Goal: Communication & Community: Answer question/provide support

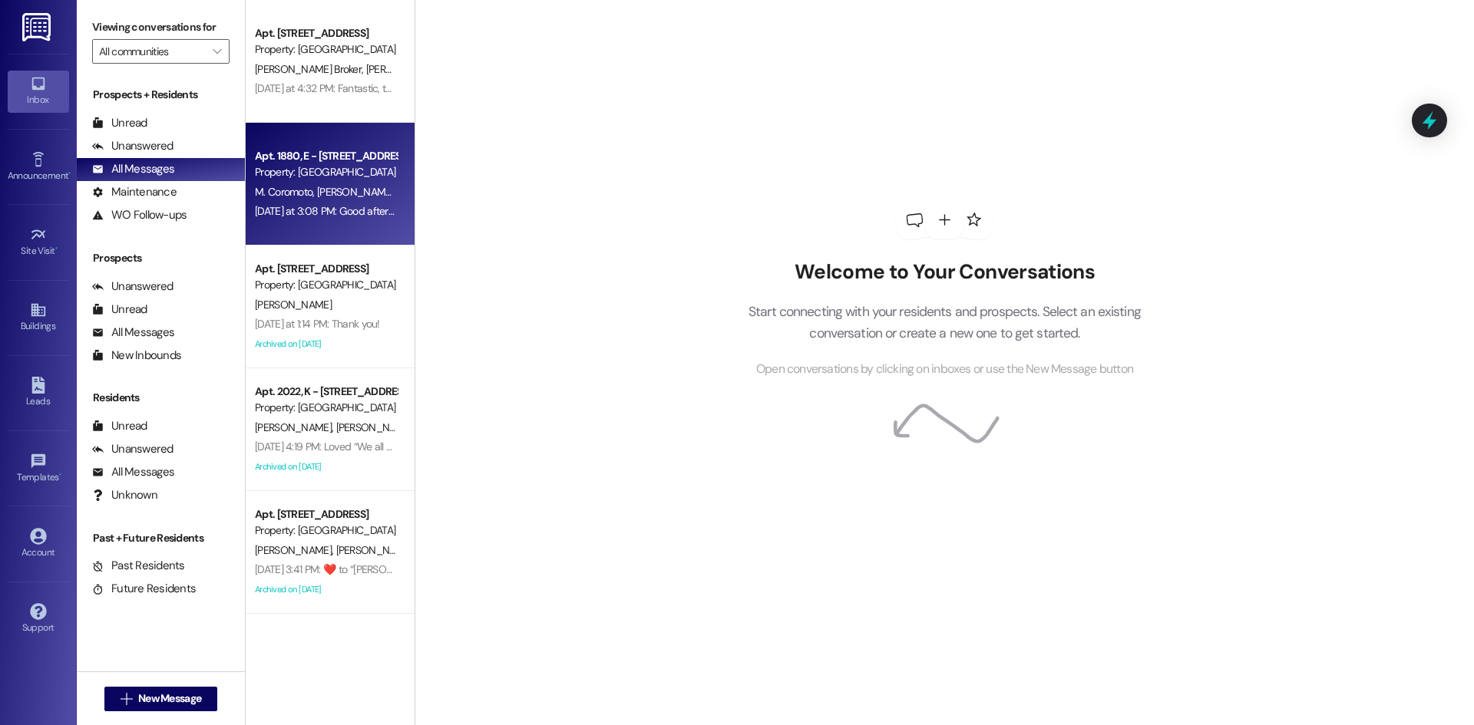
click at [347, 209] on div "[DATE] at 3:08 PM: Good afternoon! As you know we have placed a dehumidifier in…" at bounding box center [1469, 211] width 2429 height 14
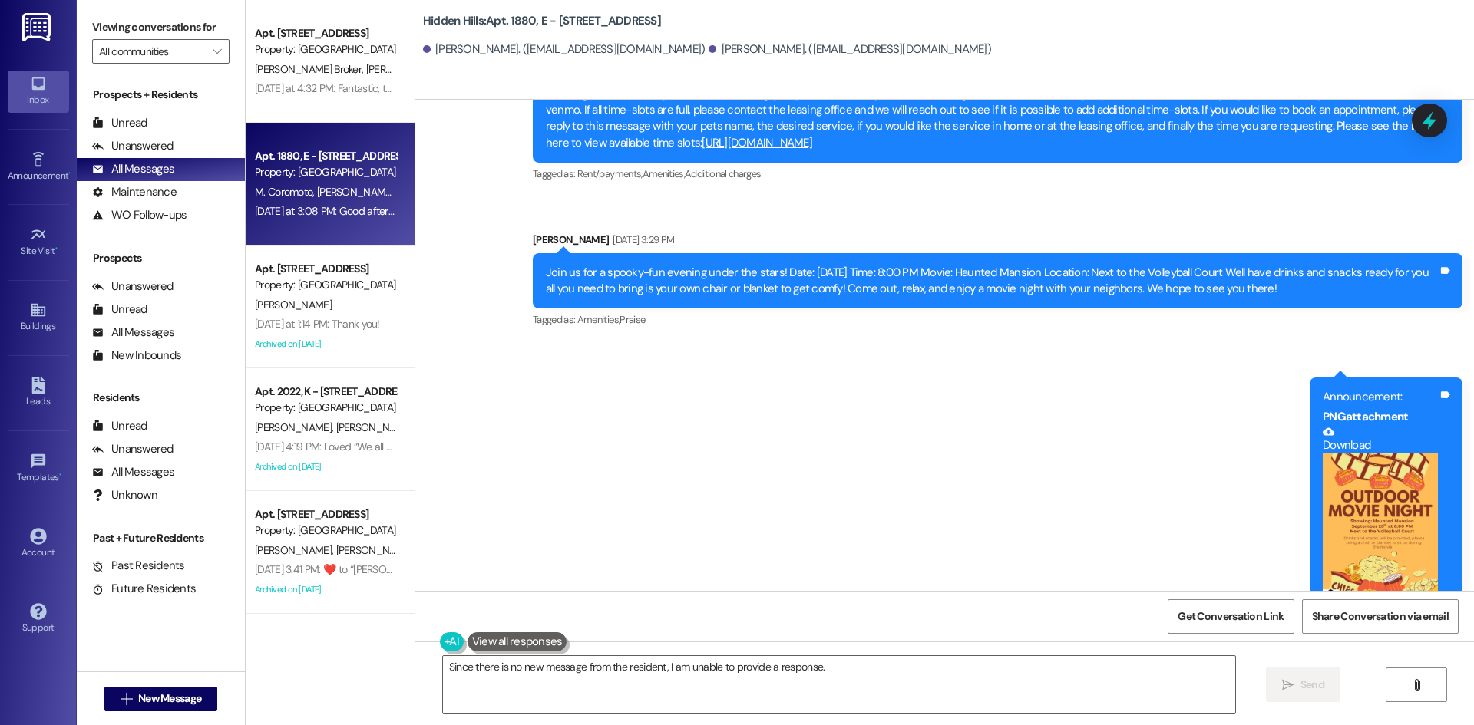
scroll to position [16026, 0]
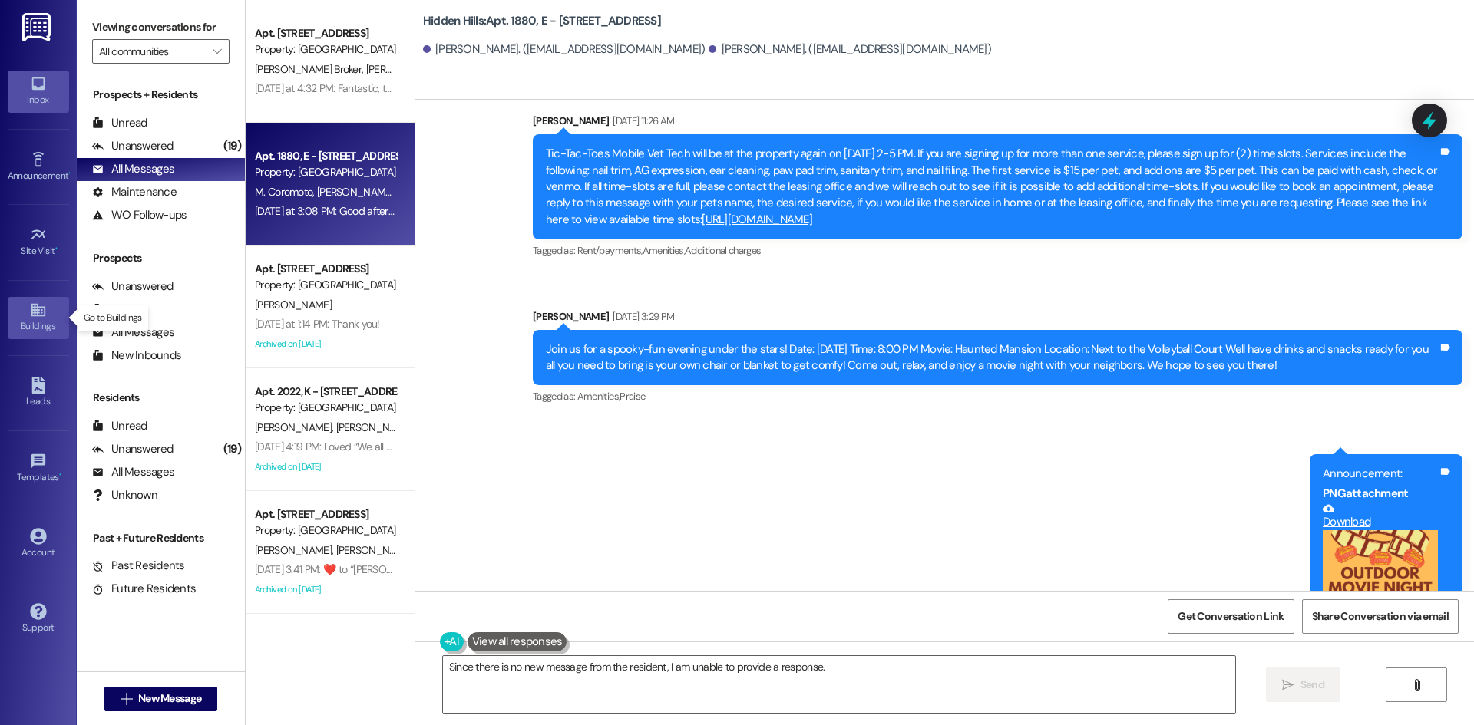
click at [45, 314] on icon at bounding box center [38, 310] width 17 height 17
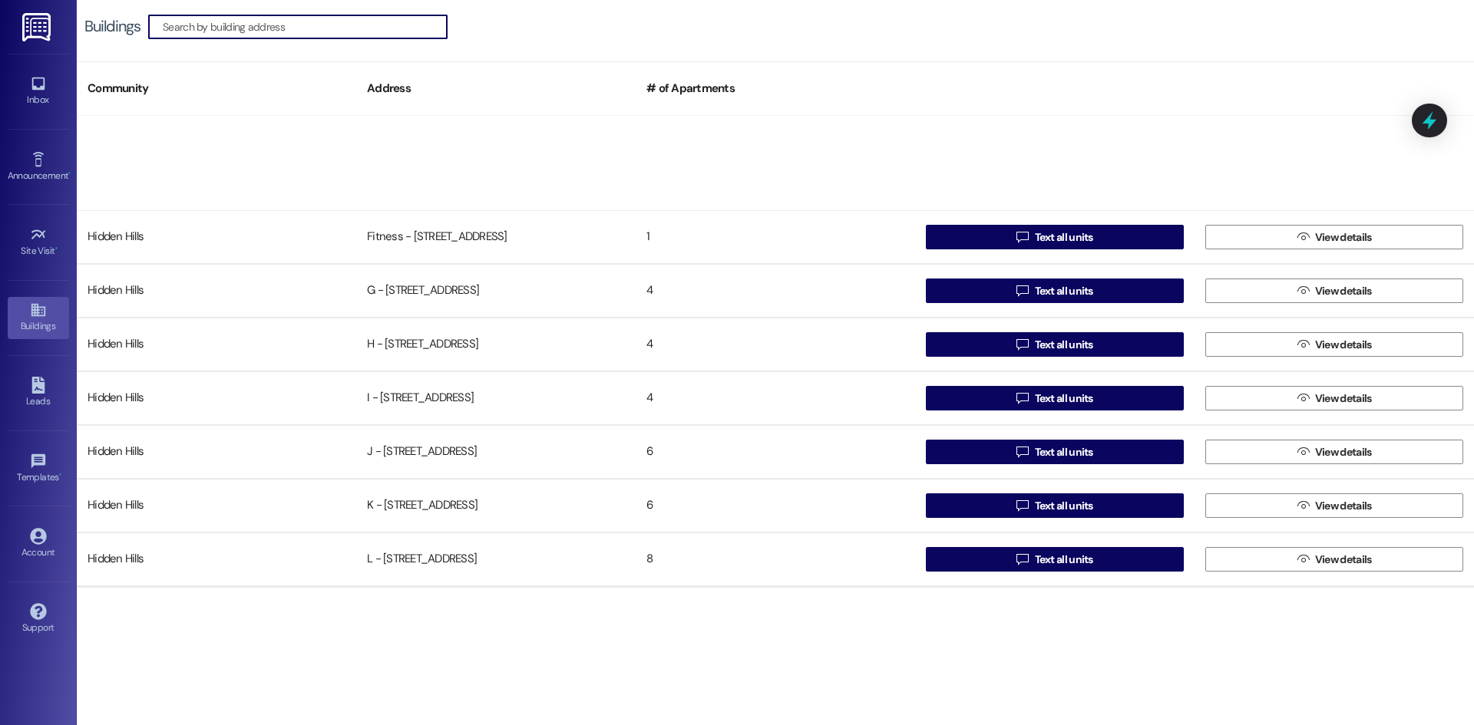
scroll to position [614, 0]
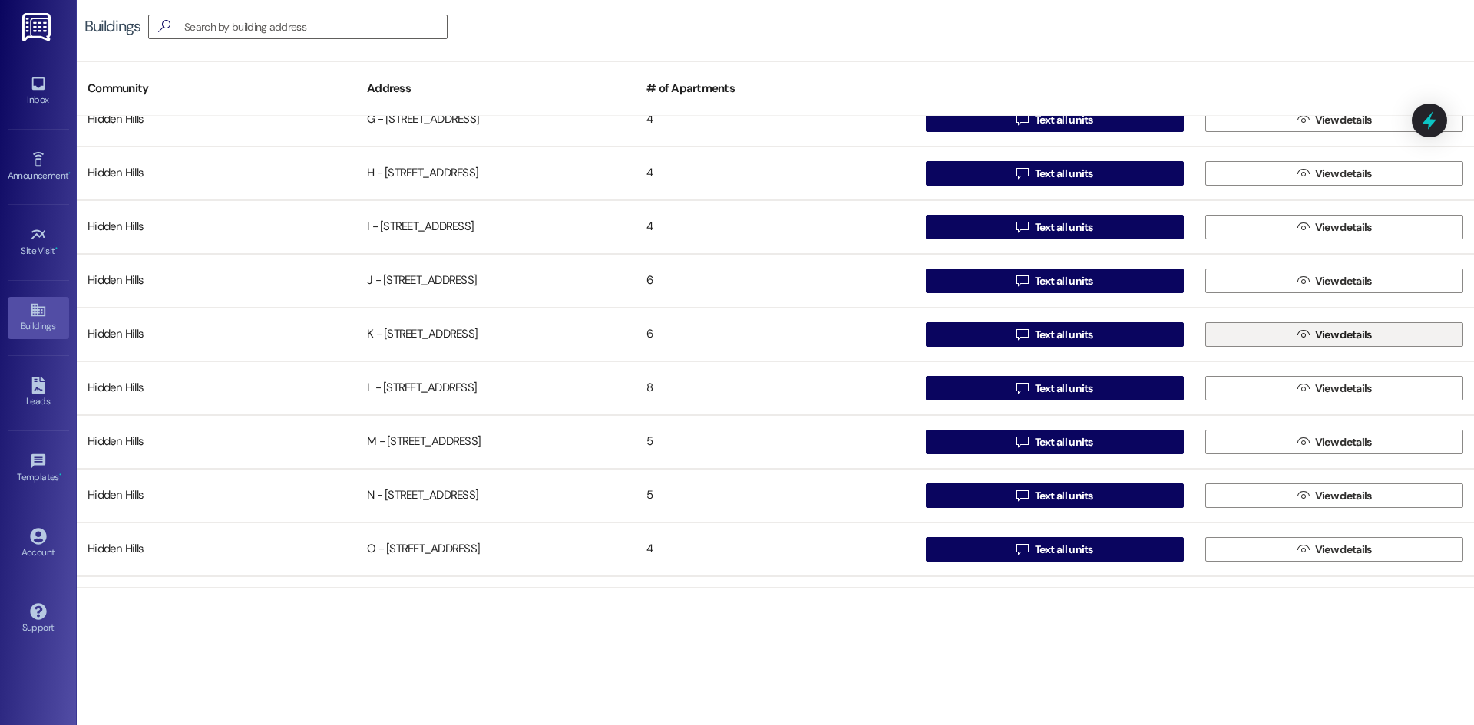
click at [1278, 335] on button " View details" at bounding box center [1334, 334] width 258 height 25
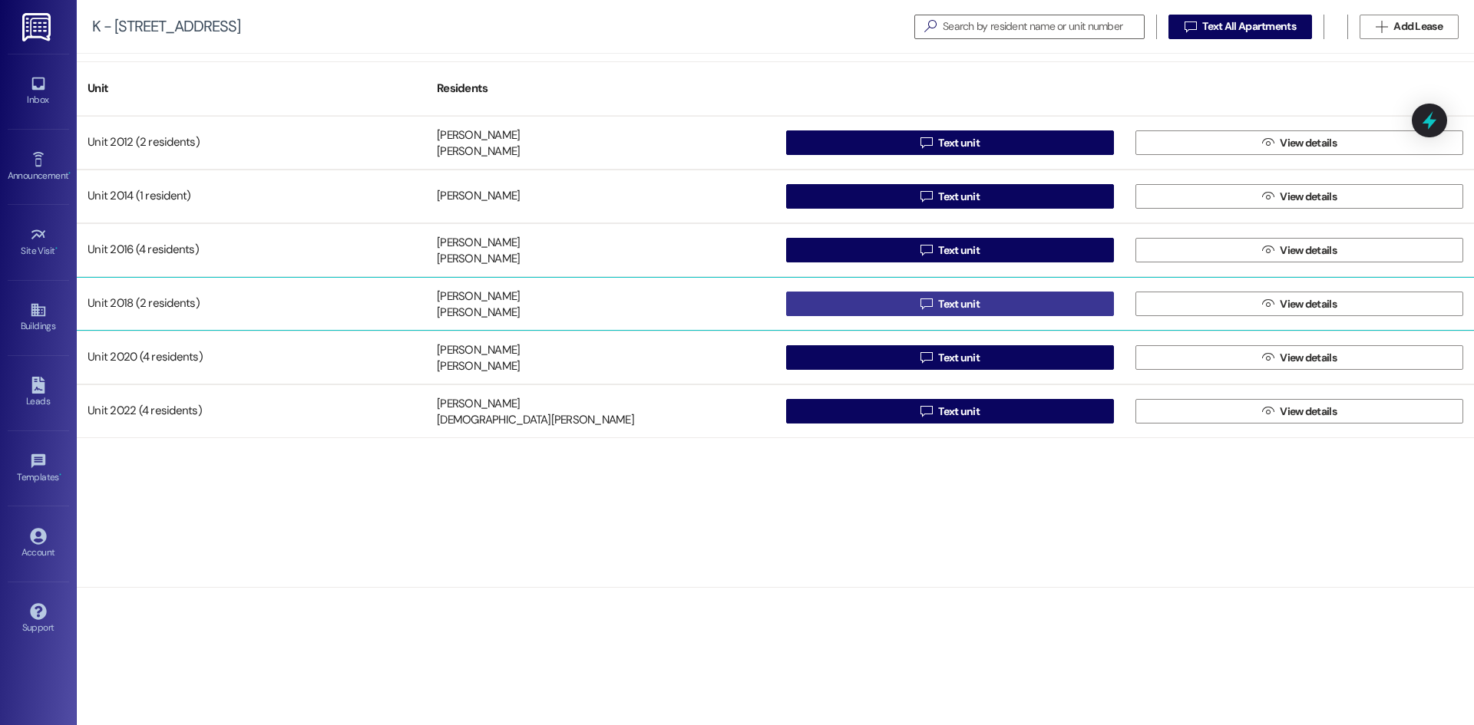
click at [1000, 302] on button " Text unit" at bounding box center [950, 304] width 328 height 25
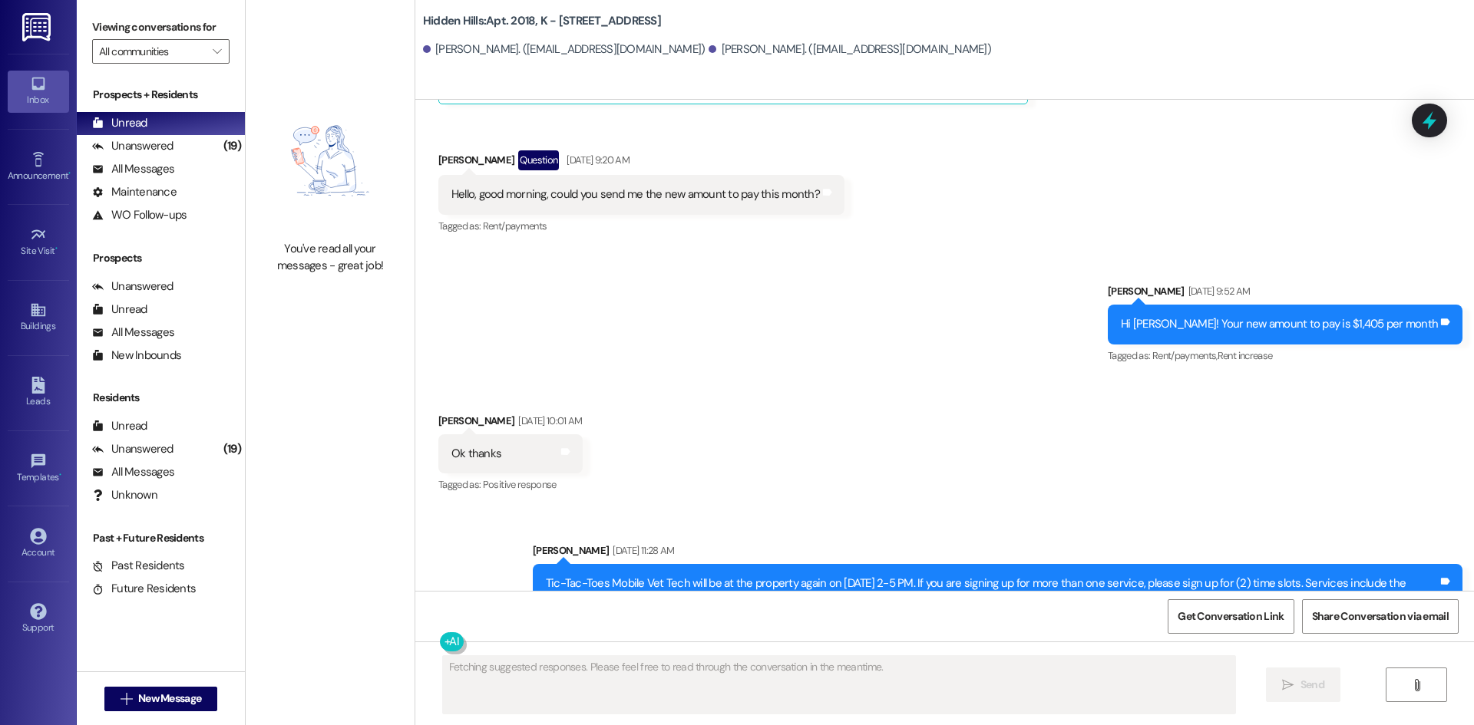
scroll to position [39108, 0]
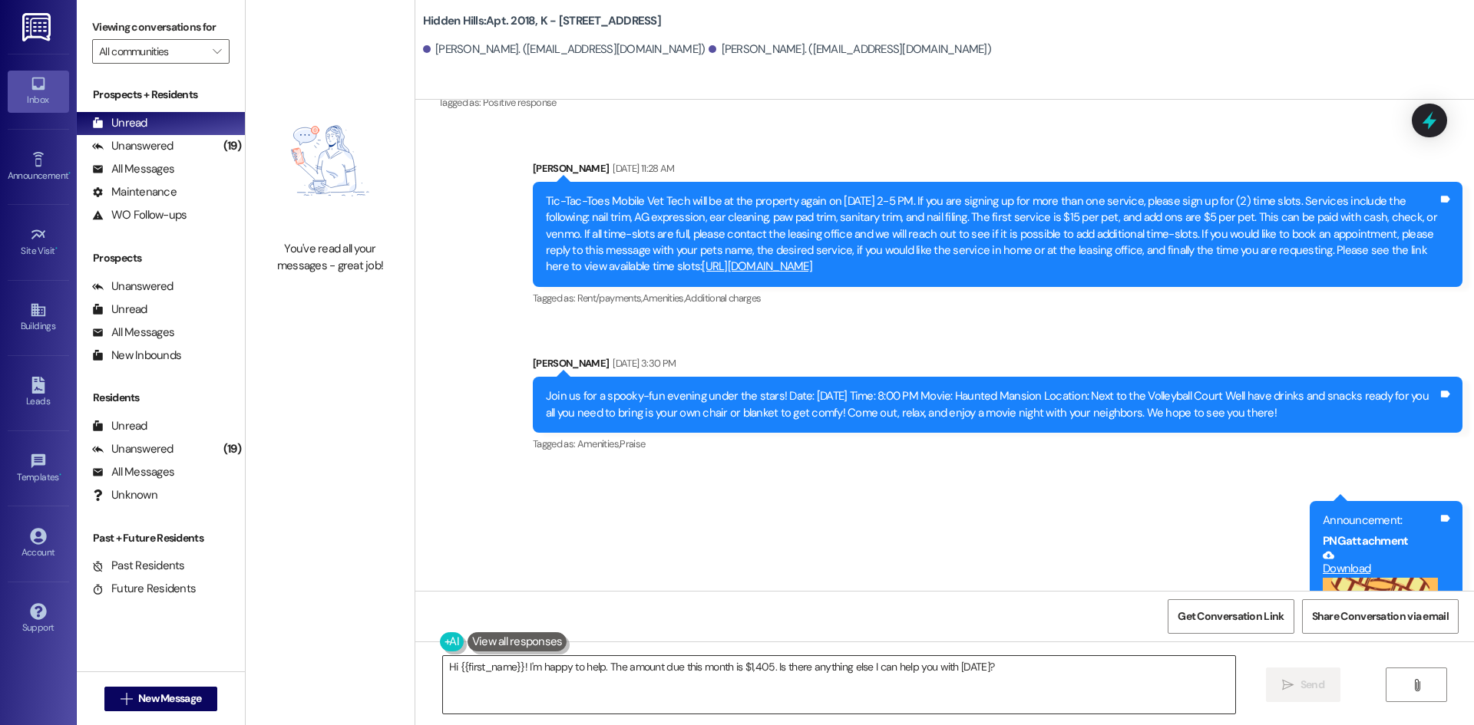
click at [670, 695] on textarea "Hi {{first_name}}! I'm happy to help. The amount due this month is $1,405. Is t…" at bounding box center [839, 685] width 792 height 58
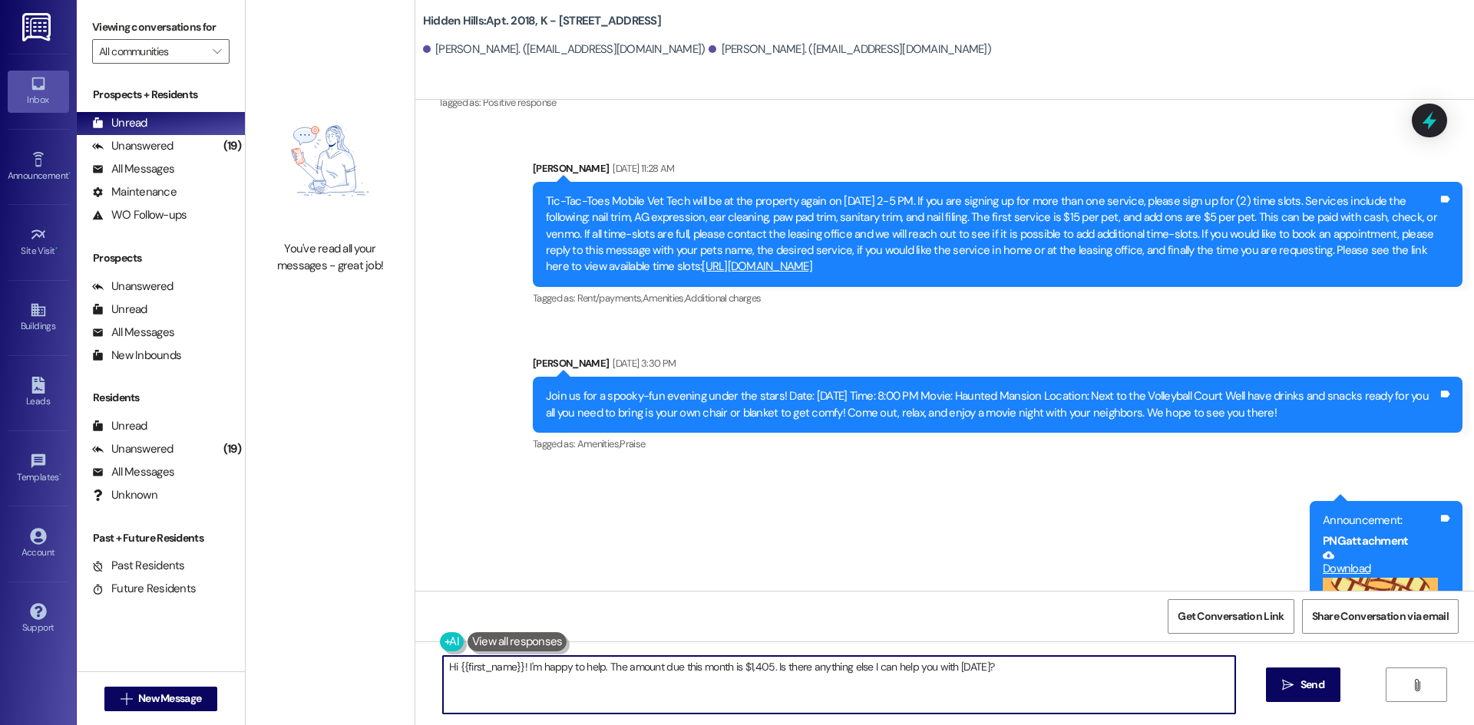
click at [670, 695] on textarea "Hi {{first_name}}! I'm happy to help. The amount due this month is $1,405. Is t…" at bounding box center [839, 685] width 792 height 58
type textarea "Good morning! I wanted to let you know that I sent you both an email regarding …"
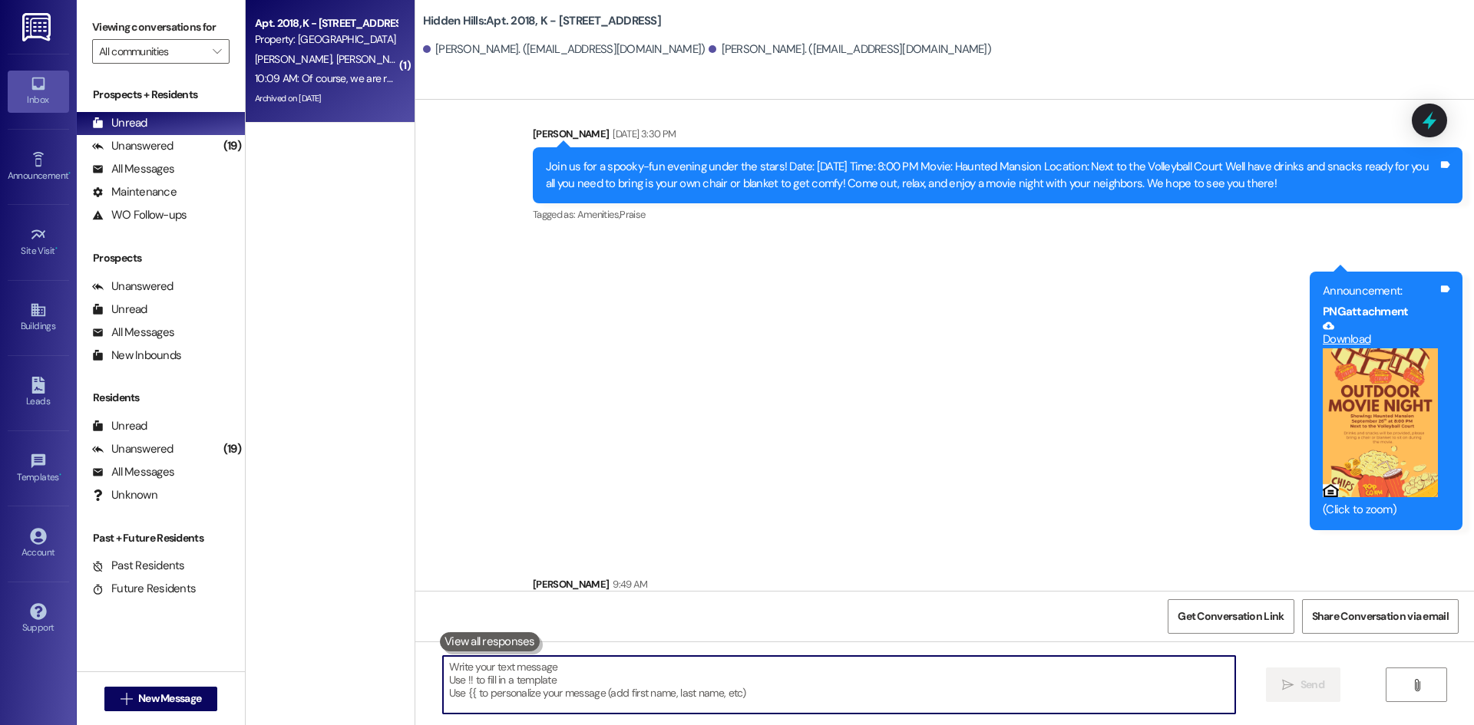
scroll to position [39338, 0]
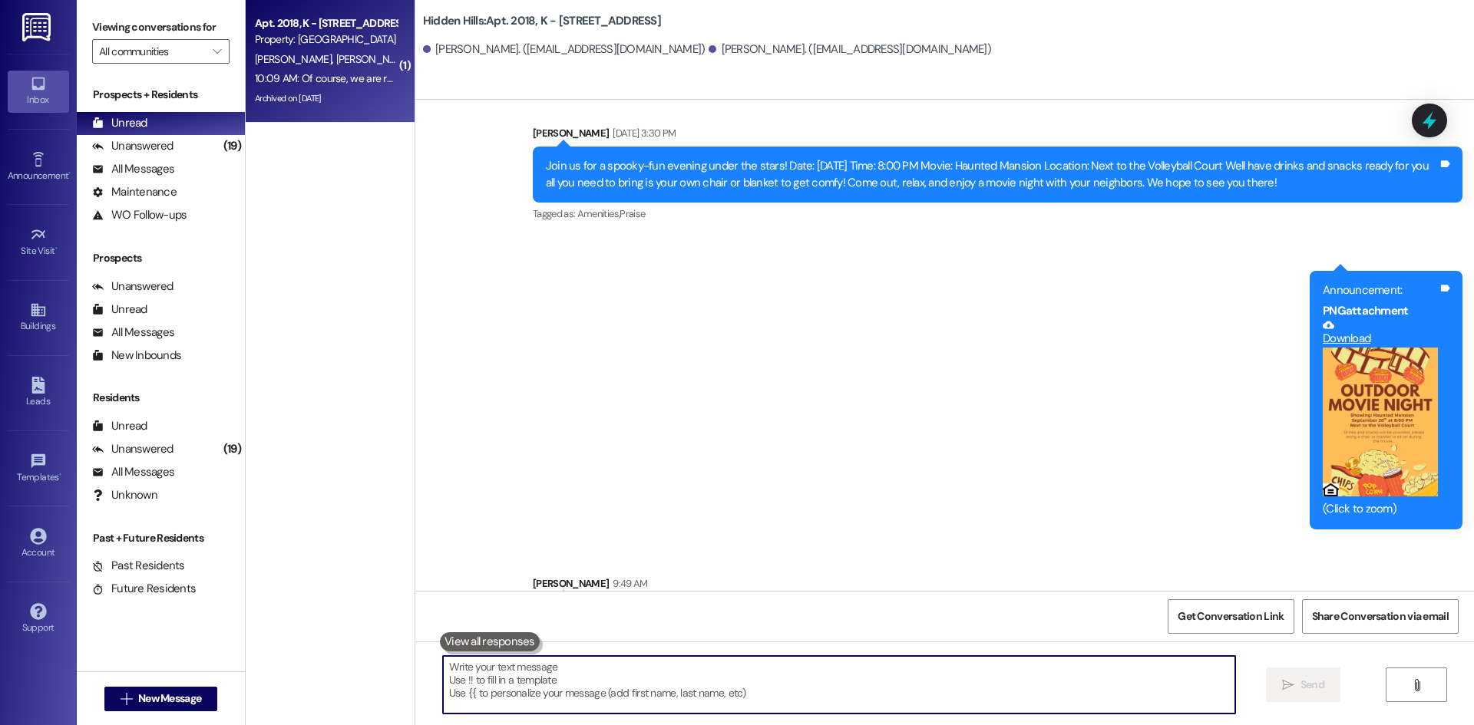
click at [833, 686] on textarea at bounding box center [839, 685] width 792 height 58
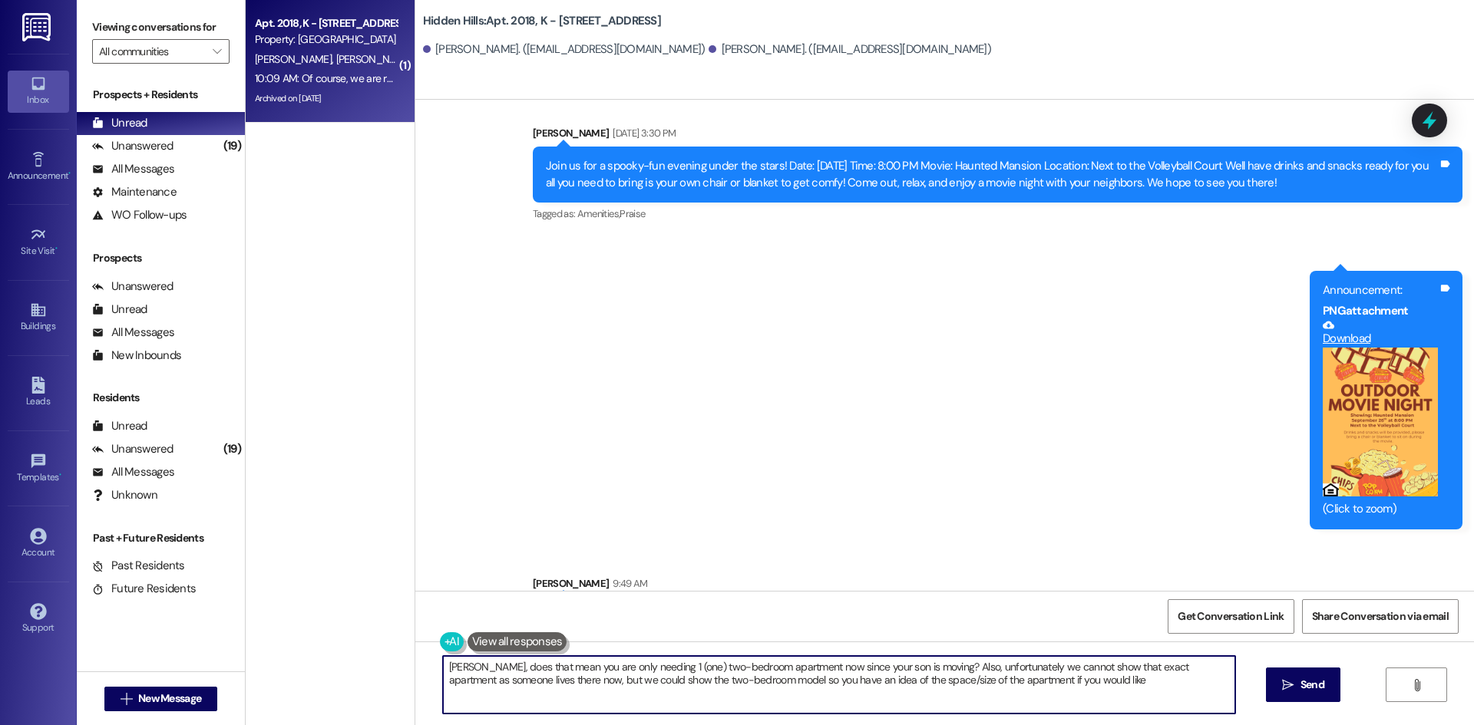
type textarea "[PERSON_NAME], does that mean you are only needing 1 (one) two-bedroom apartmen…"
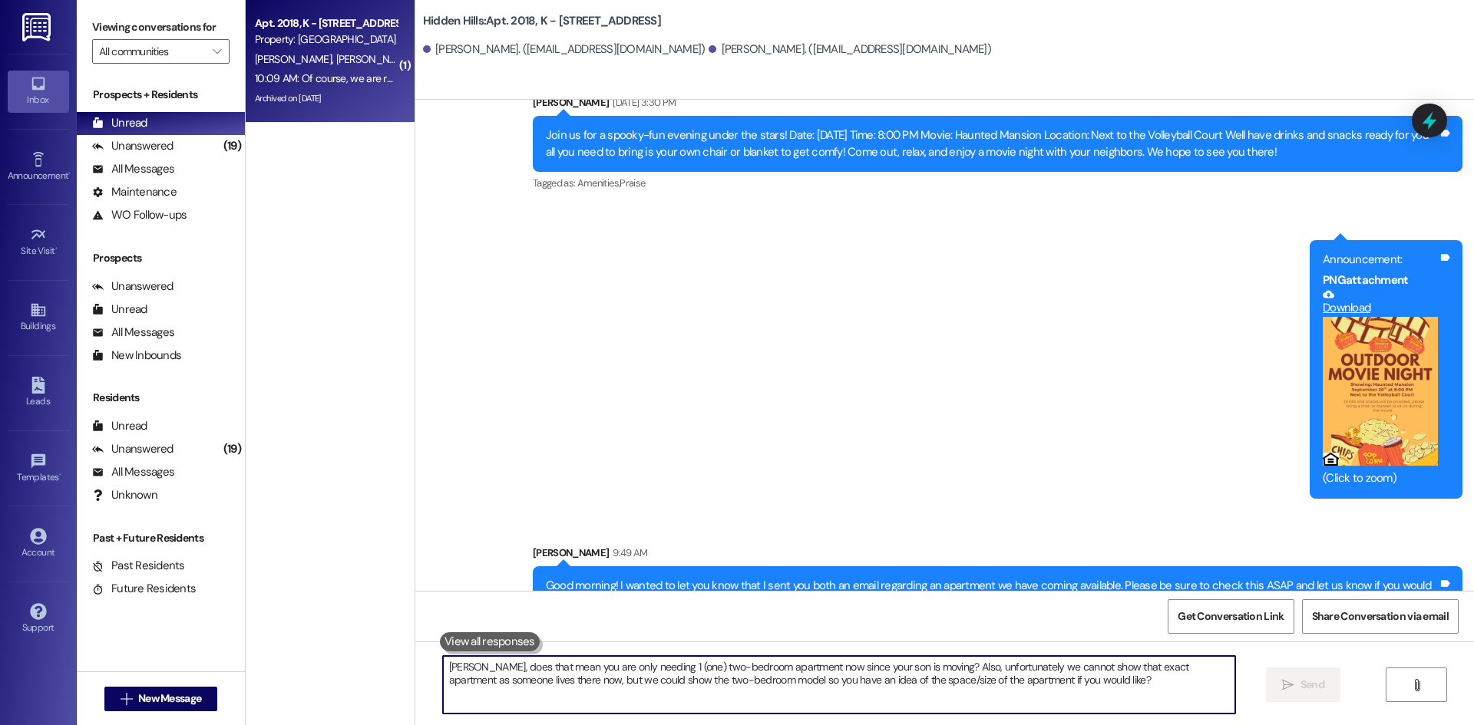
scroll to position [39462, 0]
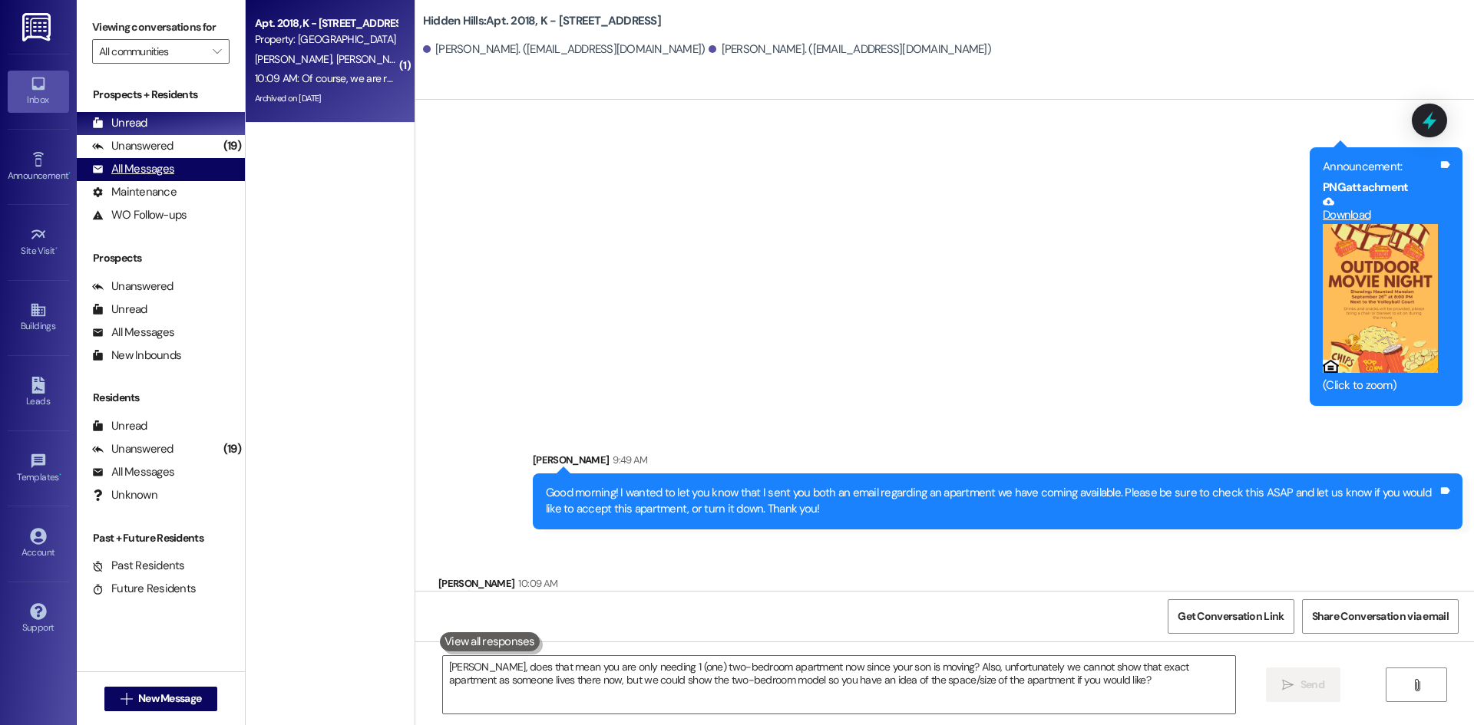
click at [185, 167] on div "All Messages (undefined)" at bounding box center [161, 169] width 168 height 23
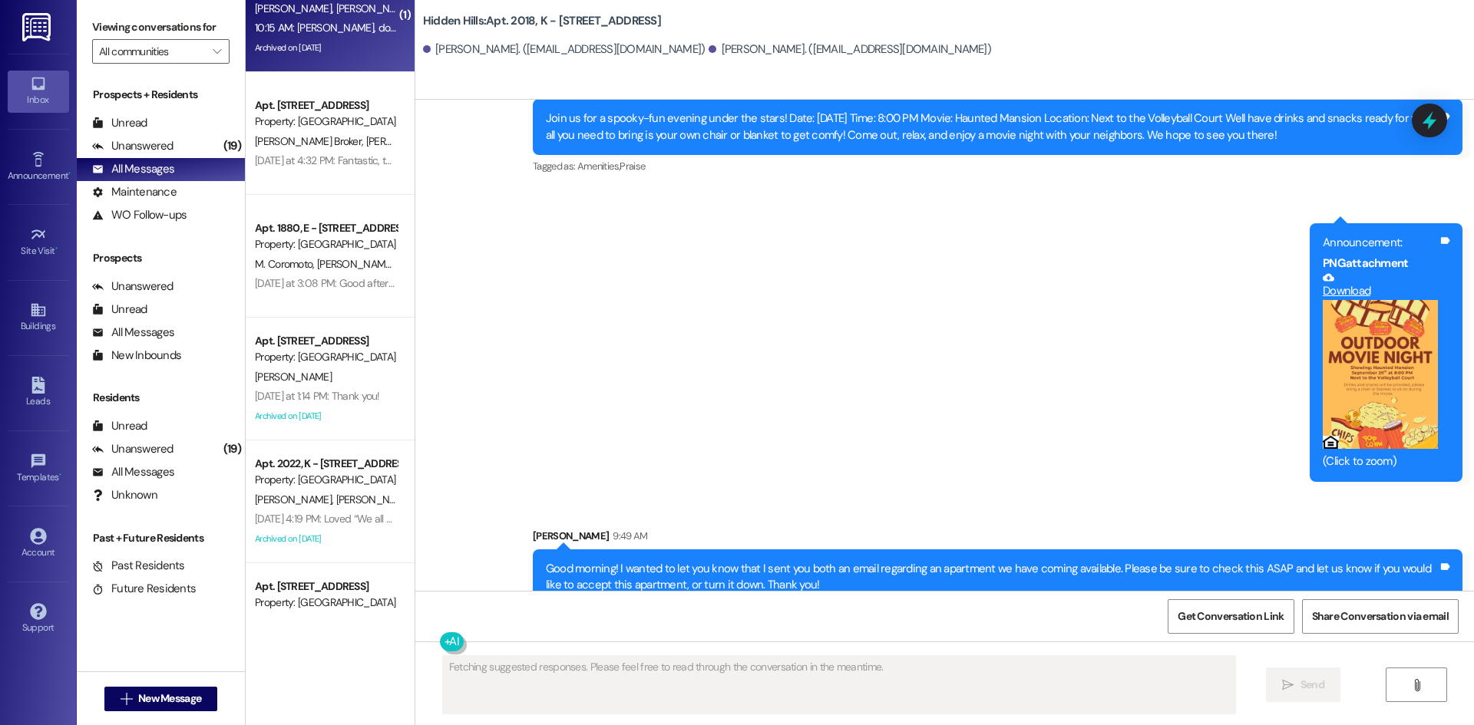
scroll to position [77, 0]
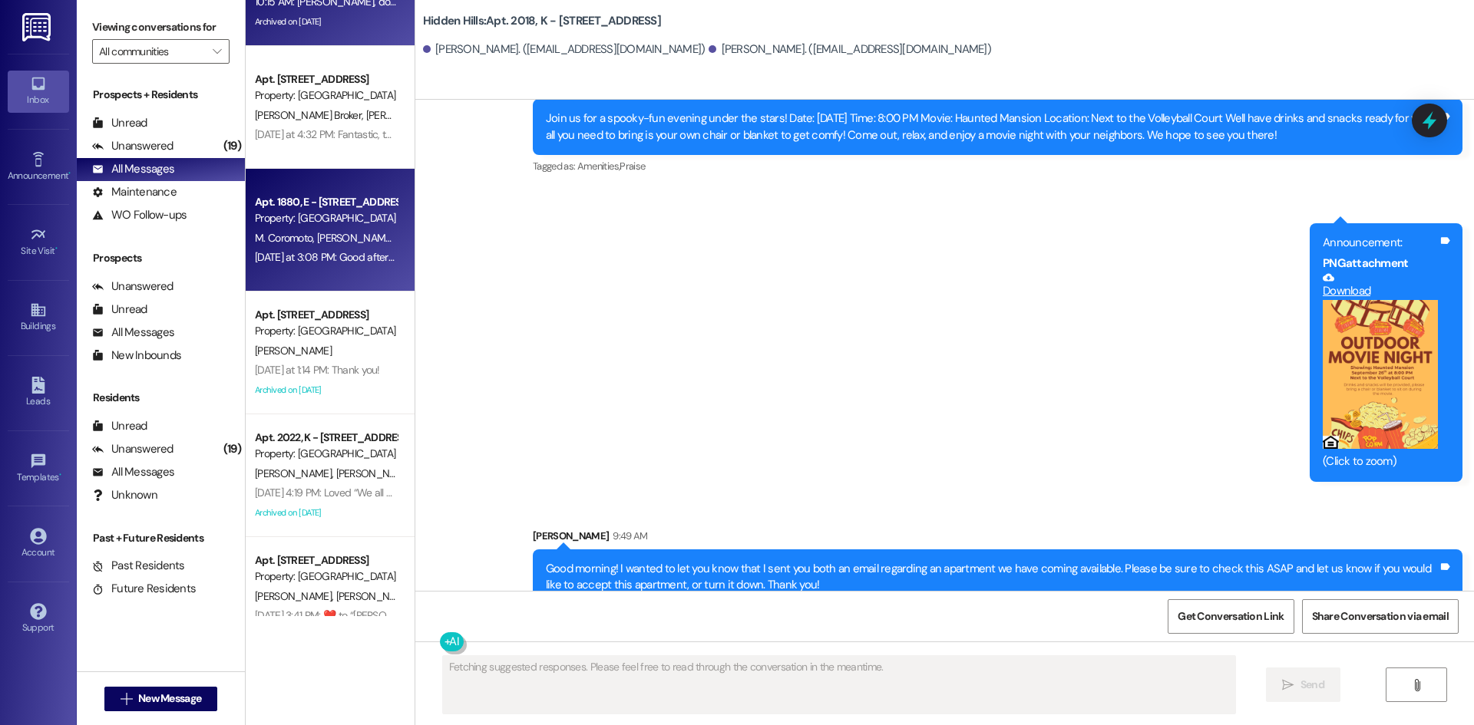
click at [349, 275] on div "Apt. 1880, E - [STREET_ADDRESS] Property: [GEOGRAPHIC_DATA] M. [PERSON_NAME] [P…" at bounding box center [330, 230] width 169 height 123
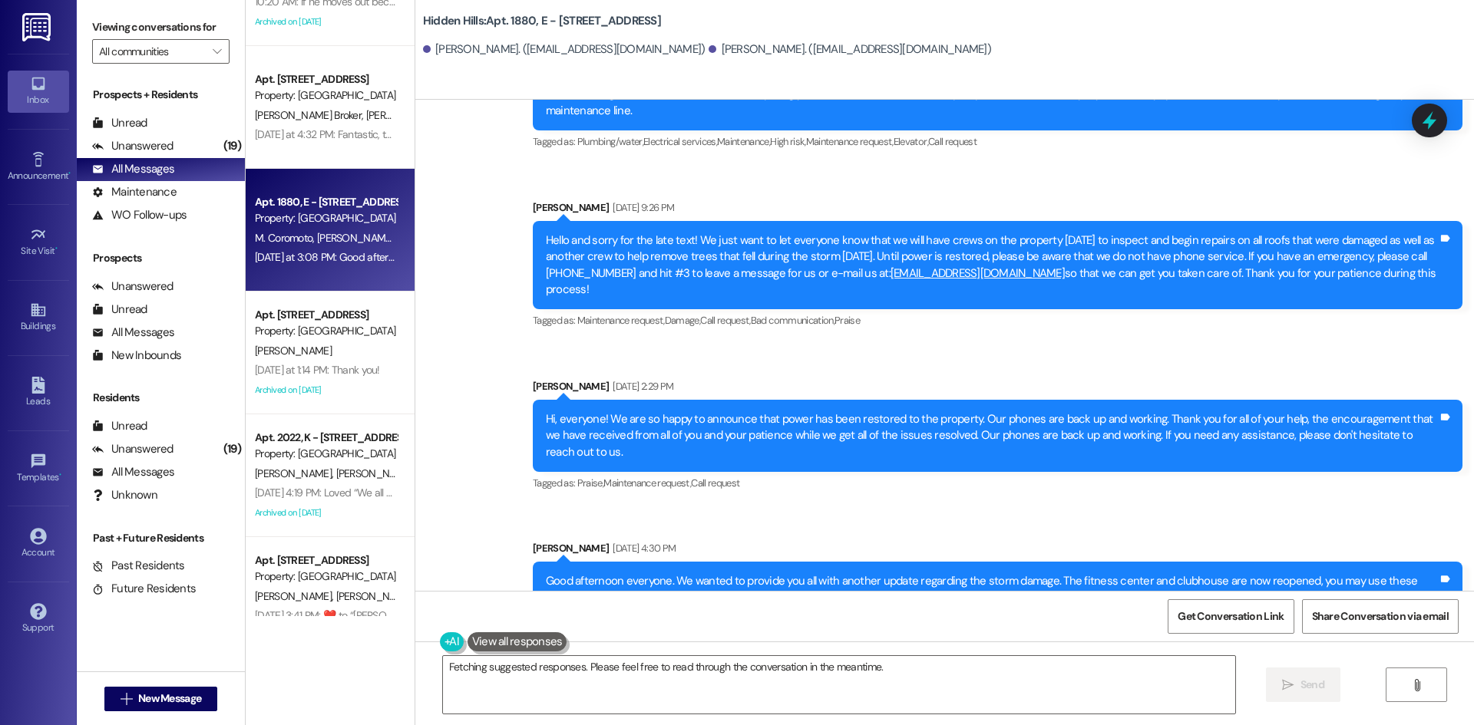
scroll to position [0, 0]
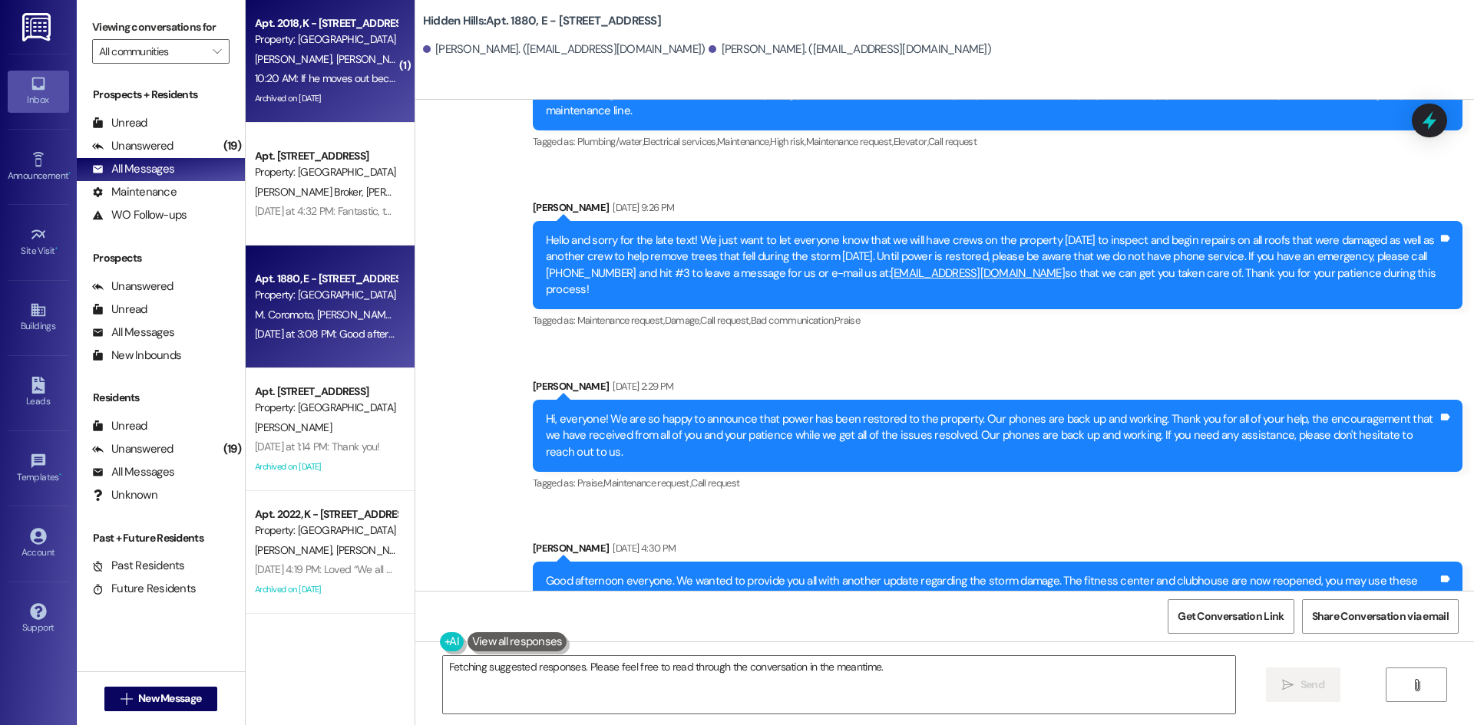
click at [321, 92] on div "Archived on [DATE]" at bounding box center [325, 98] width 145 height 19
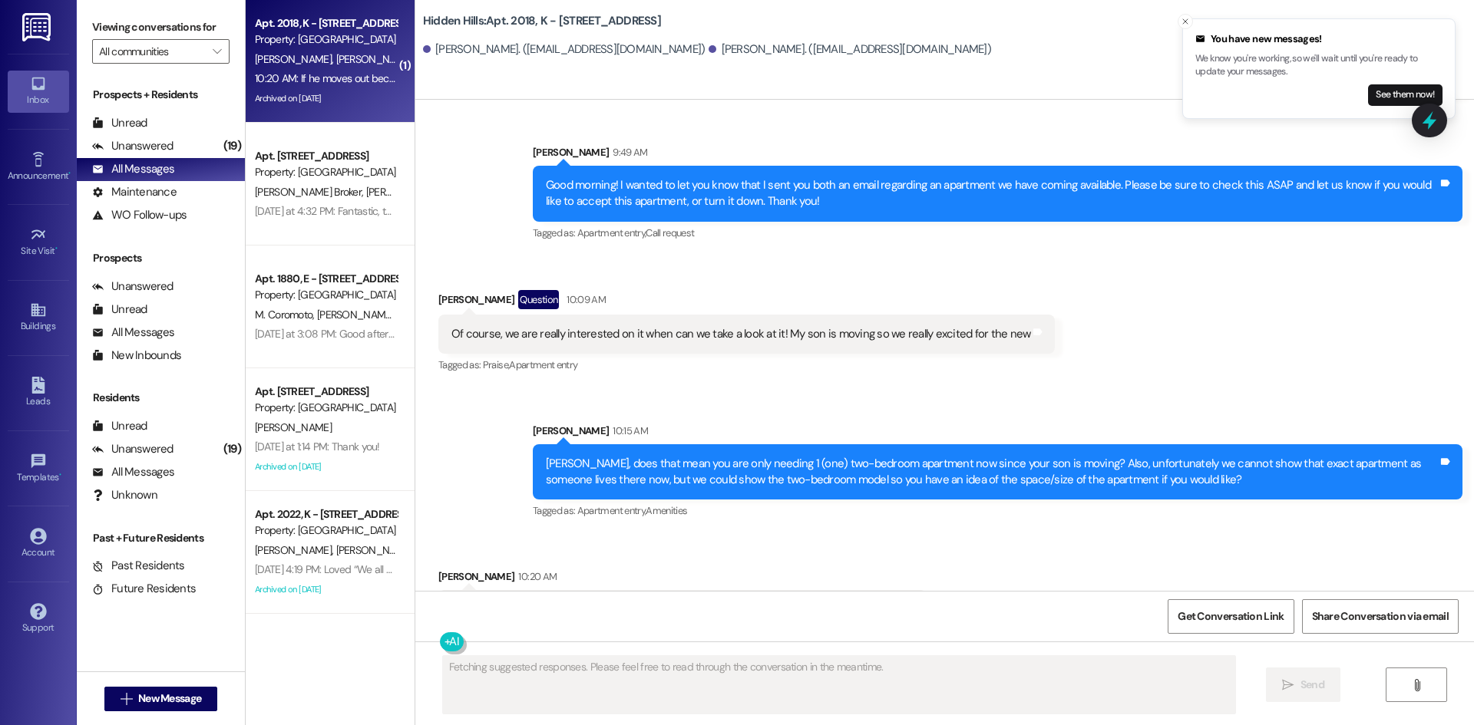
scroll to position [39771, 0]
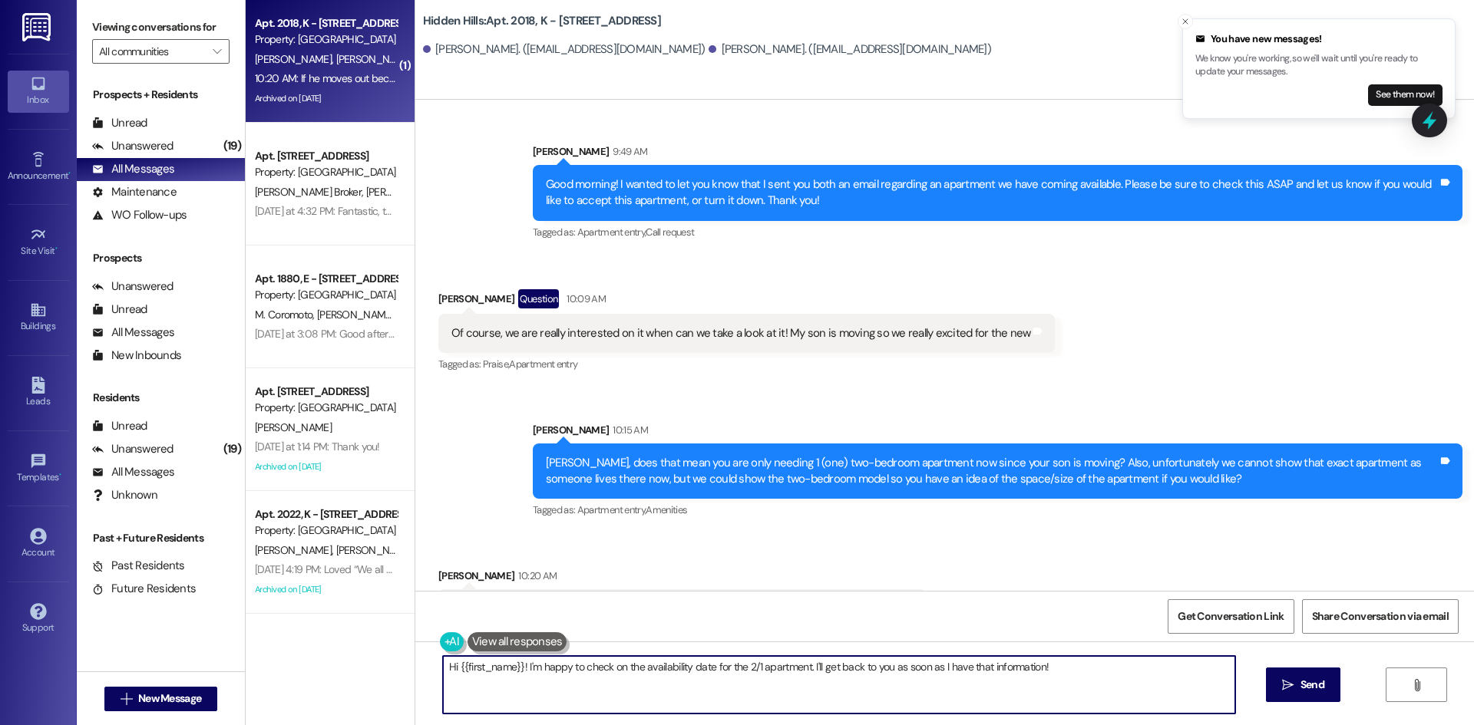
click at [694, 666] on textarea "Hi {{first_name}}! I'm happy to check on the availability date for the 2/1 apar…" at bounding box center [839, 685] width 792 height 58
type textarea "Saskia, it would be available on [DATE]!"
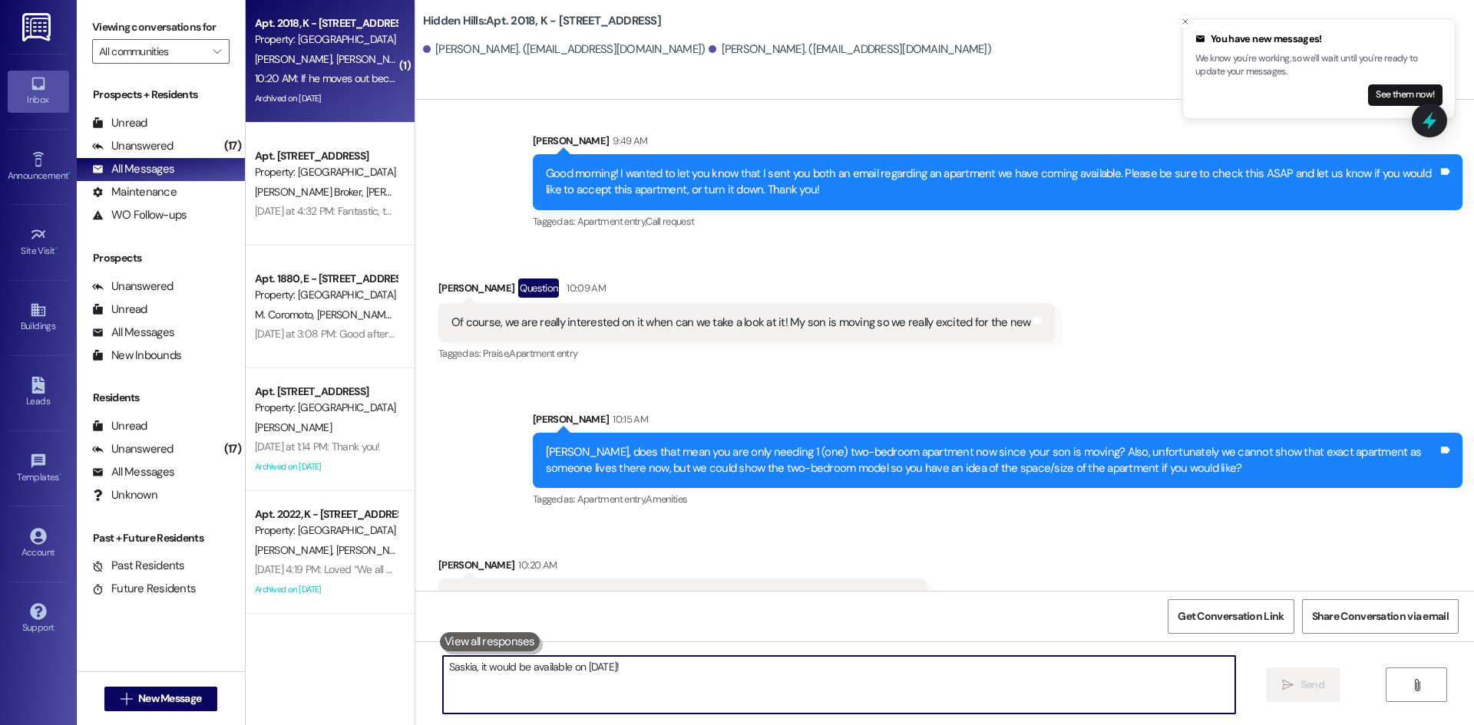
scroll to position [39877, 0]
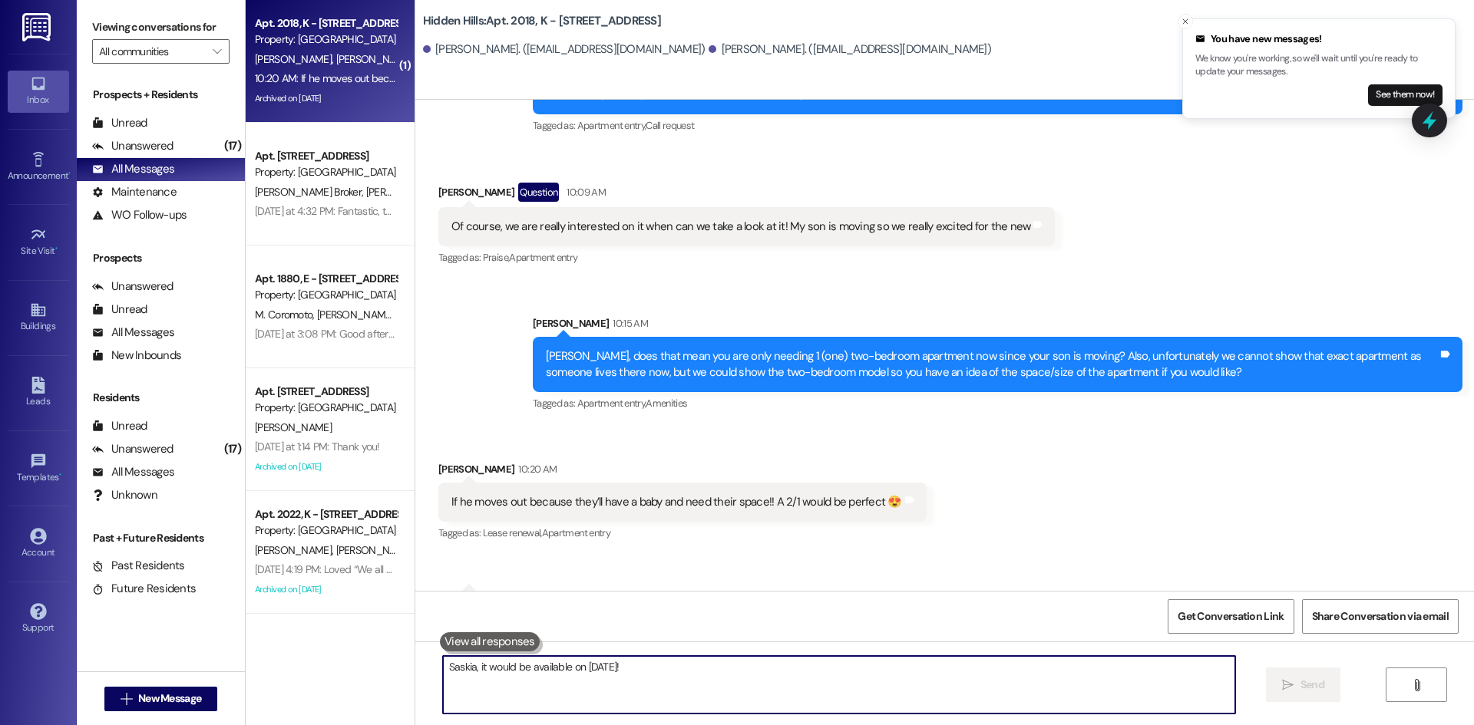
click at [700, 678] on textarea "Saskia, it would be available on [DATE]!" at bounding box center [839, 685] width 792 height 58
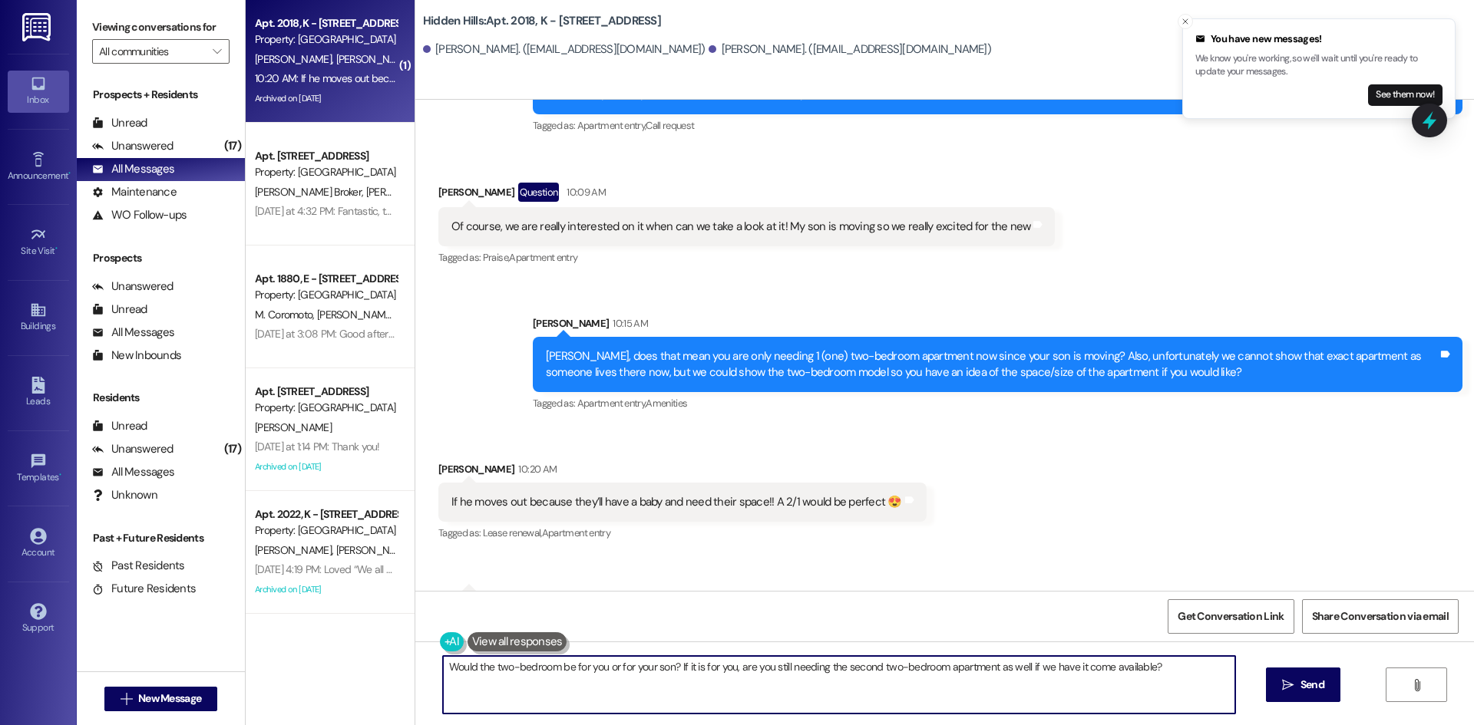
click at [993, 669] on textarea "Would the two-bedroom be for you or for your son? If it is for you, are you sti…" at bounding box center [839, 685] width 792 height 58
type textarea "Would the two-bedroom be for you or for your son? If it is for you, are you sti…"
click at [1293, 679] on span " Send" at bounding box center [1303, 685] width 48 height 16
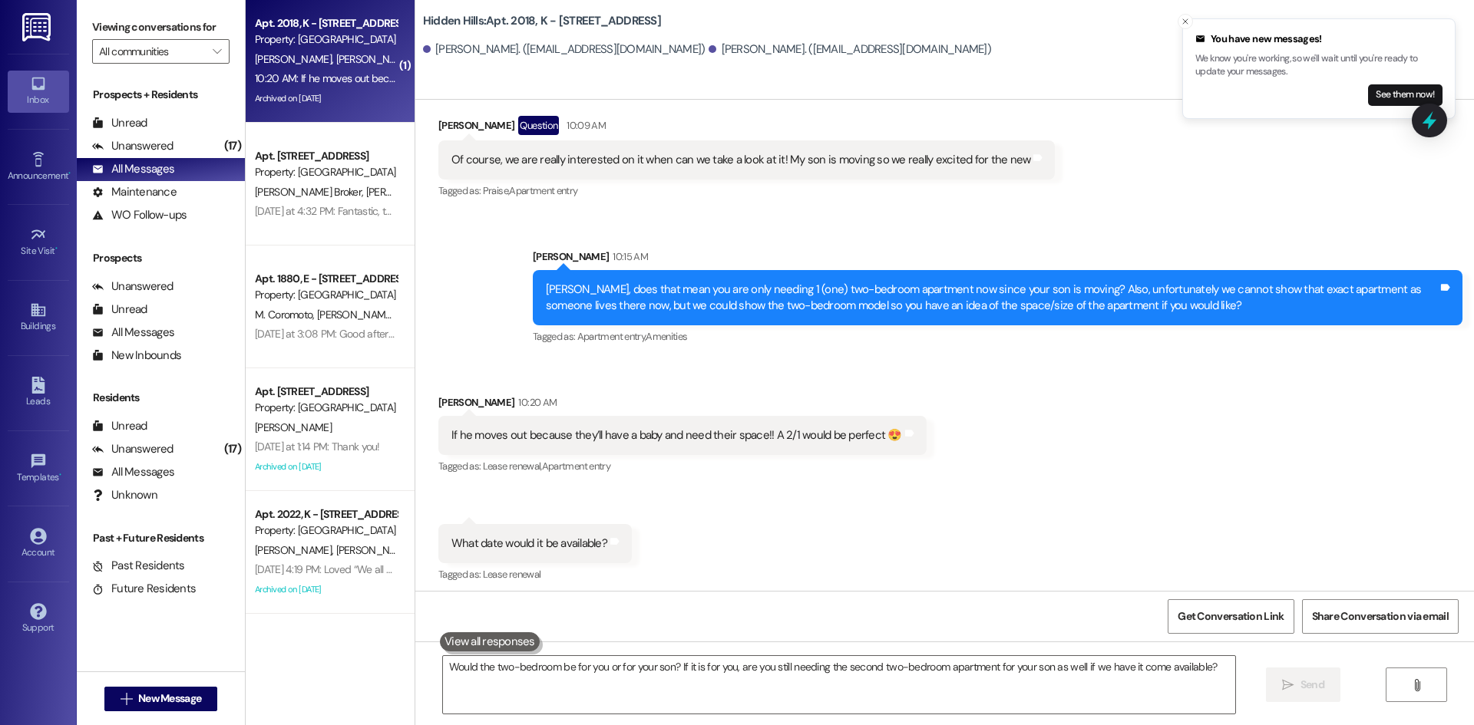
scroll to position [39985, 0]
